Goal: Task Accomplishment & Management: Use online tool/utility

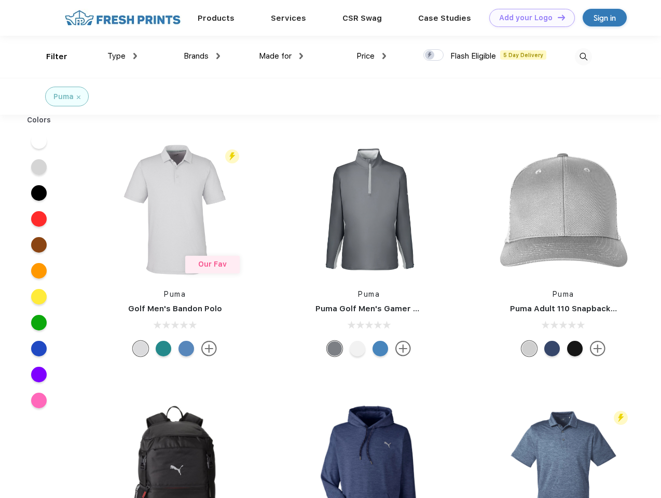
click at [528, 18] on link "Add your Logo Design Tool" at bounding box center [532, 18] width 86 height 18
click at [0, 0] on div "Design Tool" at bounding box center [0, 0] width 0 height 0
click at [557, 17] on link "Add your Logo Design Tool" at bounding box center [532, 18] width 86 height 18
click at [50, 57] on div "Filter" at bounding box center [56, 57] width 21 height 12
click at [122, 56] on span "Type" at bounding box center [116, 55] width 18 height 9
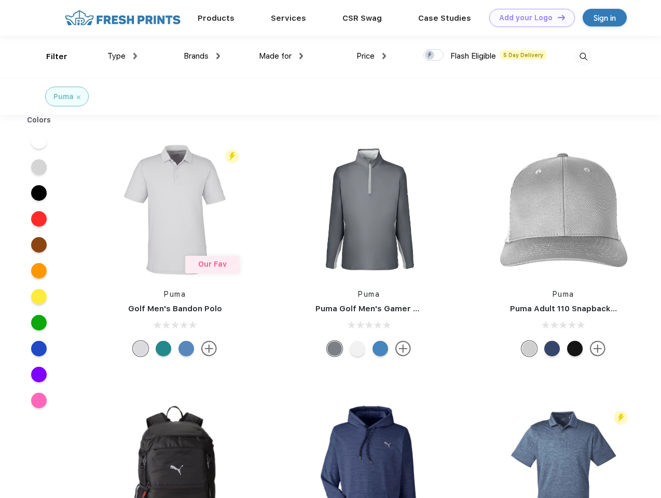
click at [202, 56] on span "Brands" at bounding box center [196, 55] width 25 height 9
click at [281, 56] on span "Made for" at bounding box center [275, 55] width 33 height 9
click at [372, 56] on span "Price" at bounding box center [365, 55] width 18 height 9
click at [434, 56] on div at bounding box center [433, 54] width 20 height 11
click at [430, 56] on input "checkbox" at bounding box center [426, 52] width 7 height 7
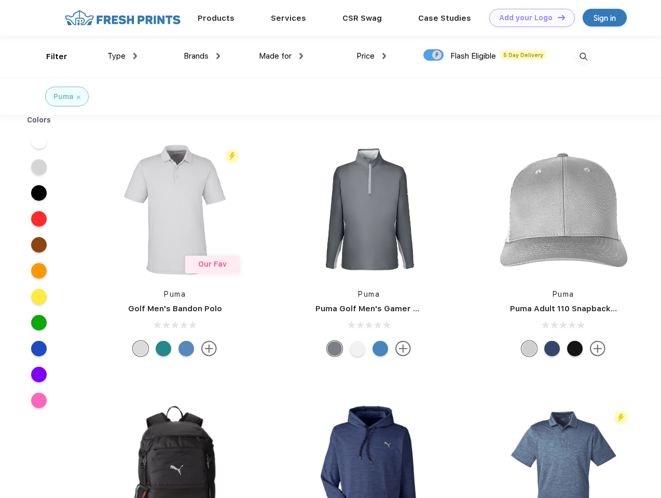
click at [583, 57] on img at bounding box center [583, 56] width 17 height 17
